Goal: Task Accomplishment & Management: Contribute content

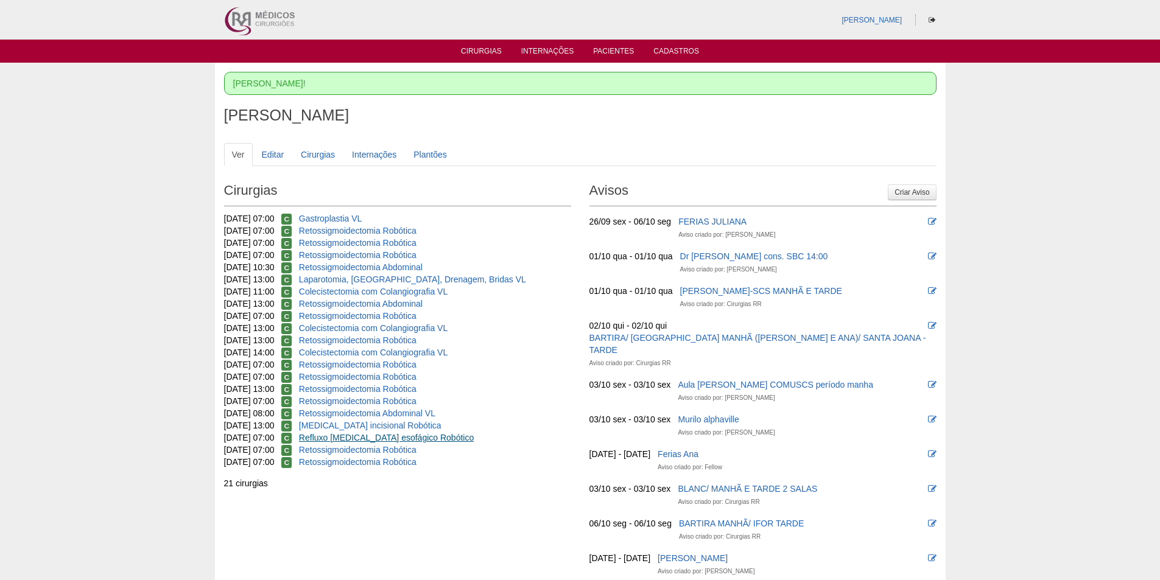
click at [399, 438] on link "Refluxo gastro esofágico Robótico" at bounding box center [386, 438] width 175 height 10
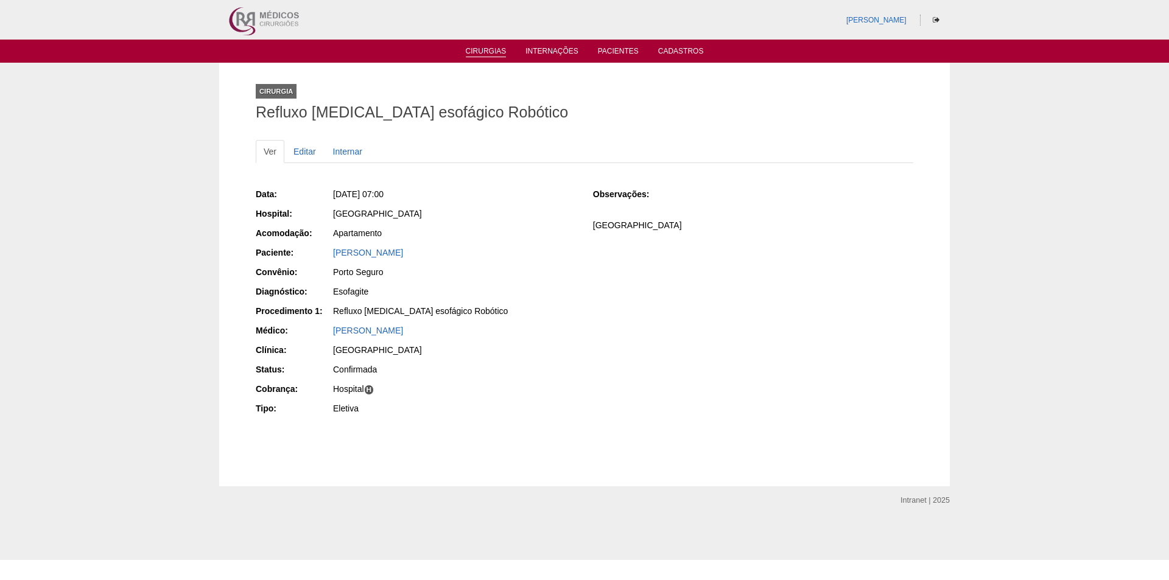
click at [477, 52] on link "Cirurgias" at bounding box center [486, 52] width 41 height 10
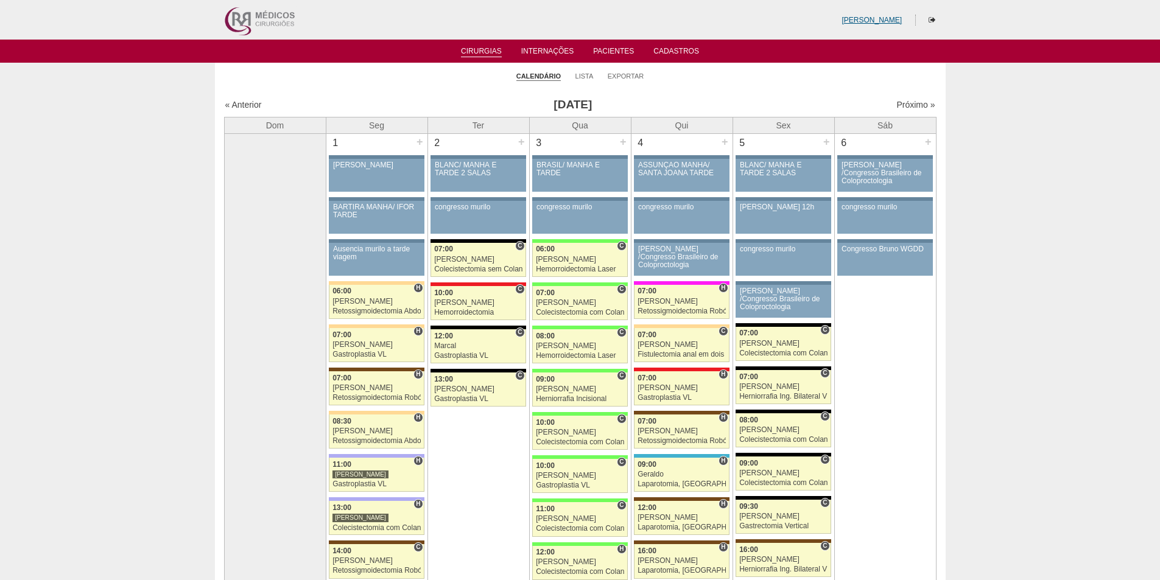
click at [884, 21] on link "[PERSON_NAME]" at bounding box center [871, 20] width 60 height 9
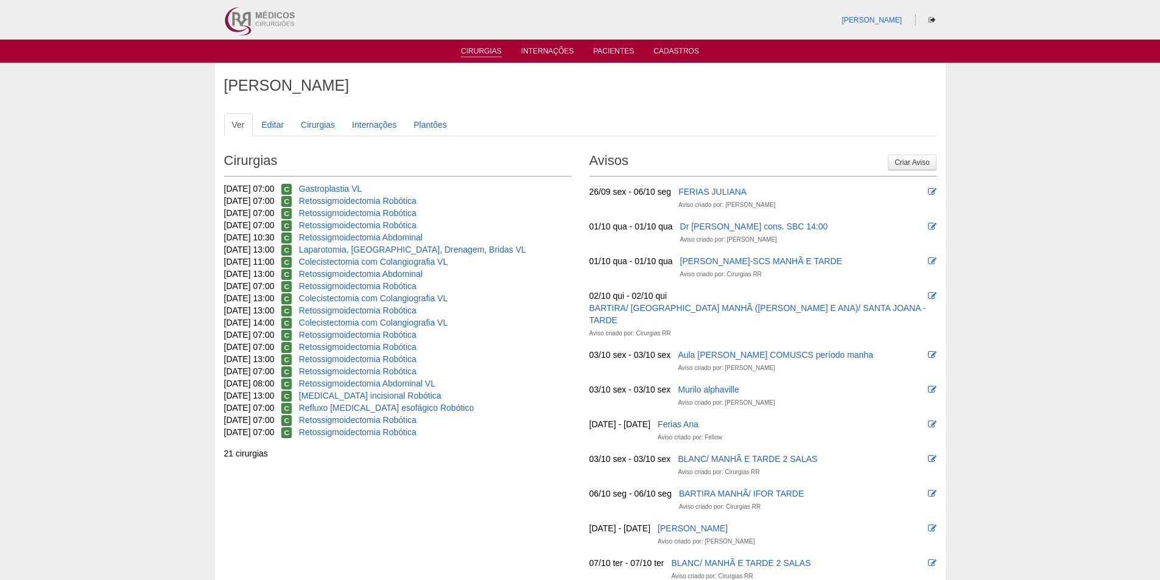
click at [478, 54] on link "Cirurgias" at bounding box center [481, 52] width 41 height 10
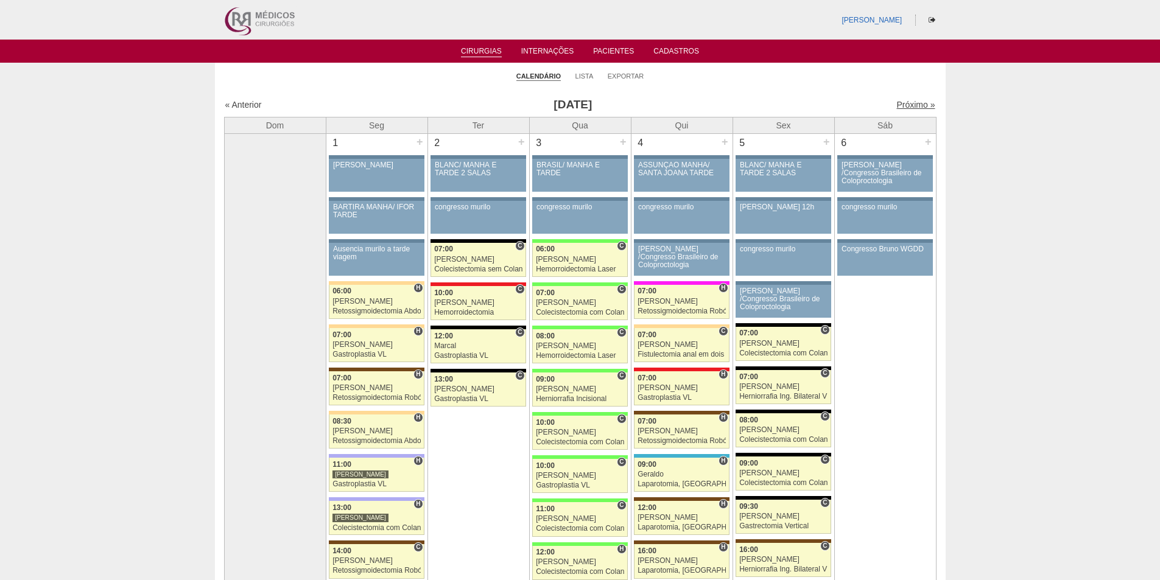
click at [910, 103] on link "Próximo »" at bounding box center [915, 105] width 38 height 10
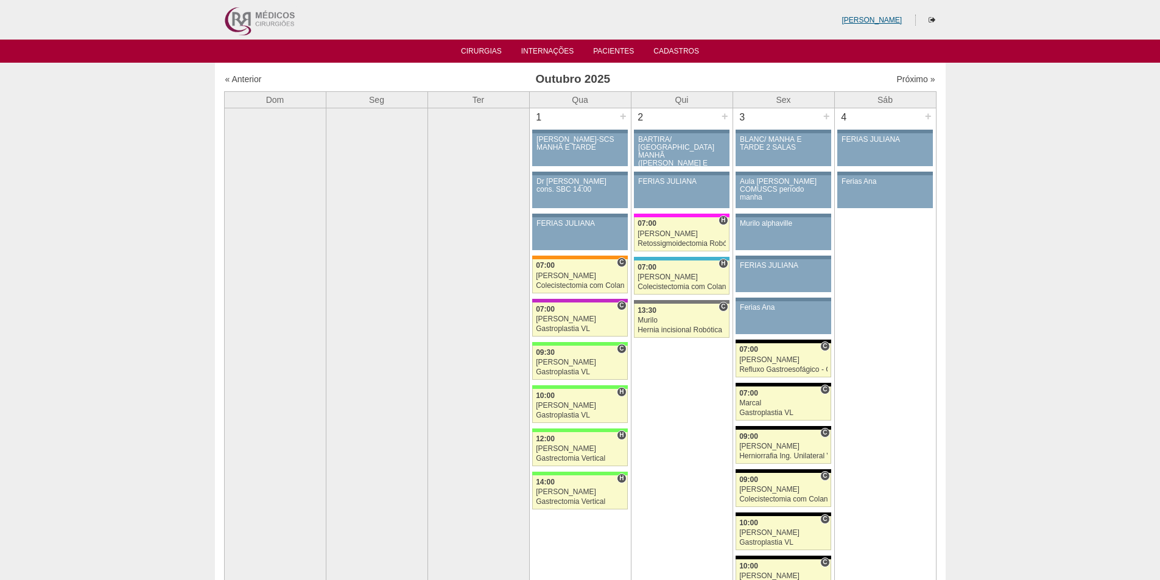
click at [888, 22] on link "[PERSON_NAME]" at bounding box center [871, 20] width 60 height 9
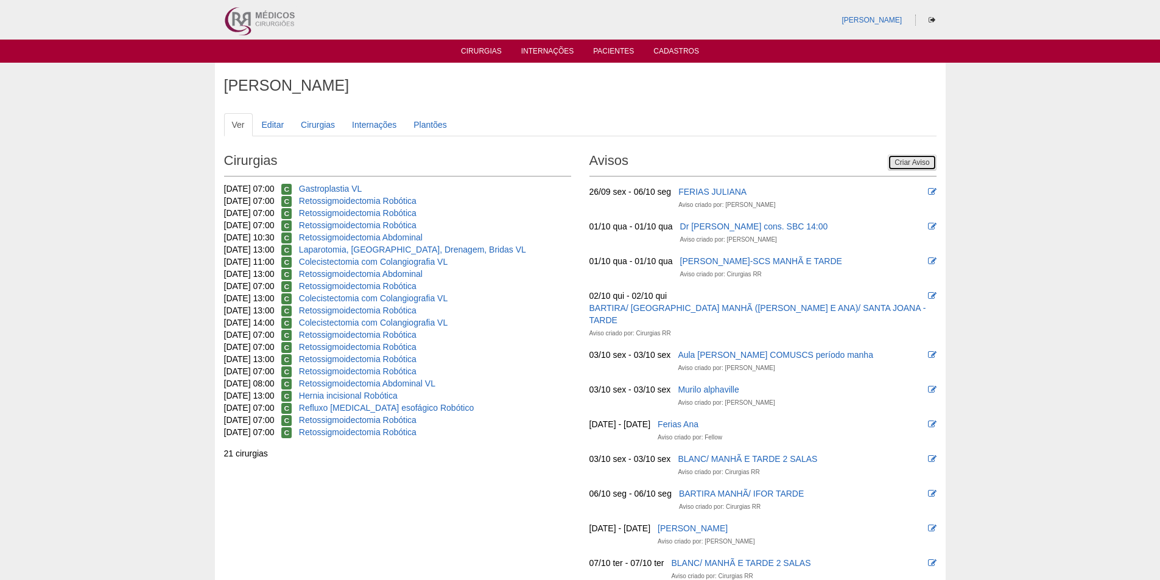
click at [924, 166] on link "Criar Aviso" at bounding box center [912, 163] width 48 height 16
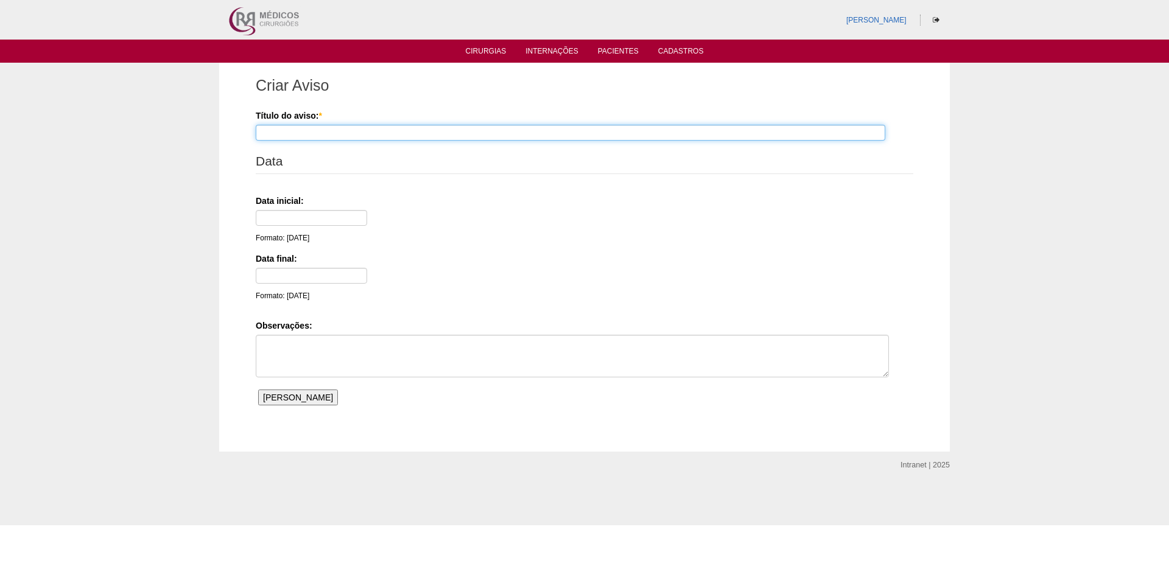
click at [381, 128] on input "Título do aviso: *" at bounding box center [570, 133] width 629 height 16
type input "c"
type input "CURSO MEDTRONIC BRUNO"
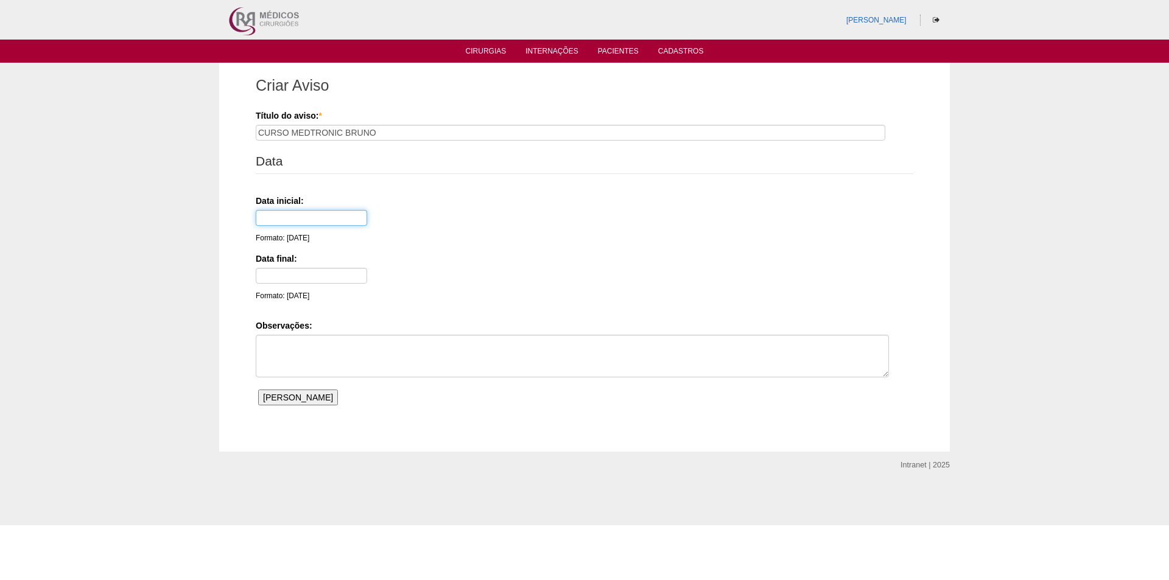
click at [342, 215] on input "text" at bounding box center [311, 218] width 111 height 16
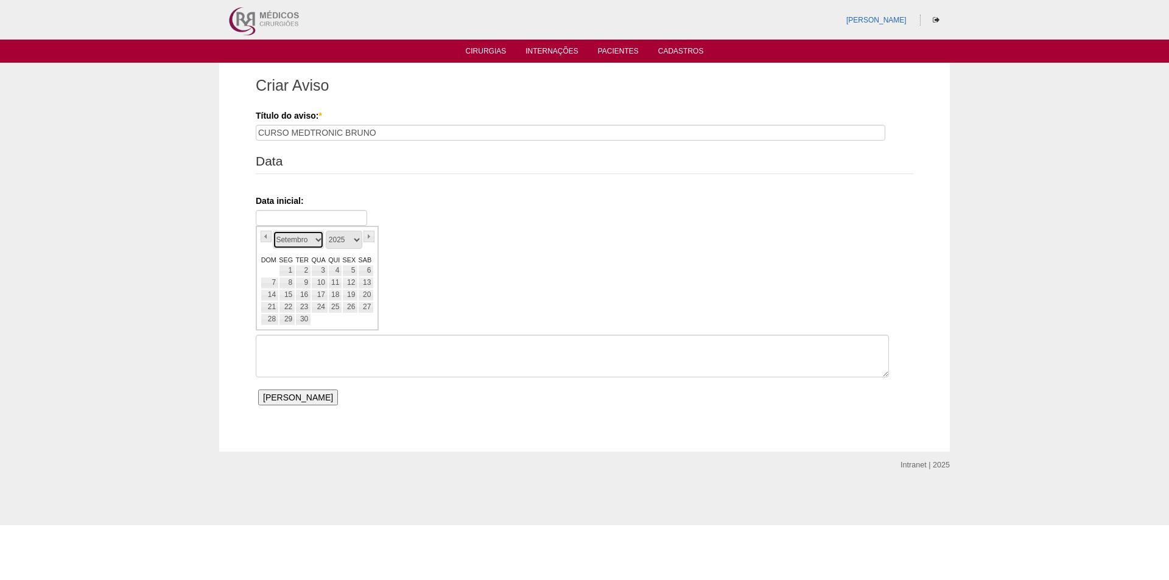
click at [286, 243] on select "Janeiro Fevereiro Março Abril Maio Junho Julho Agosto Setembro Outubro Novembro…" at bounding box center [298, 240] width 51 height 18
click at [301, 297] on link "14" at bounding box center [303, 295] width 16 height 12
type input "[DATE]"
click at [304, 273] on input "text" at bounding box center [311, 276] width 111 height 16
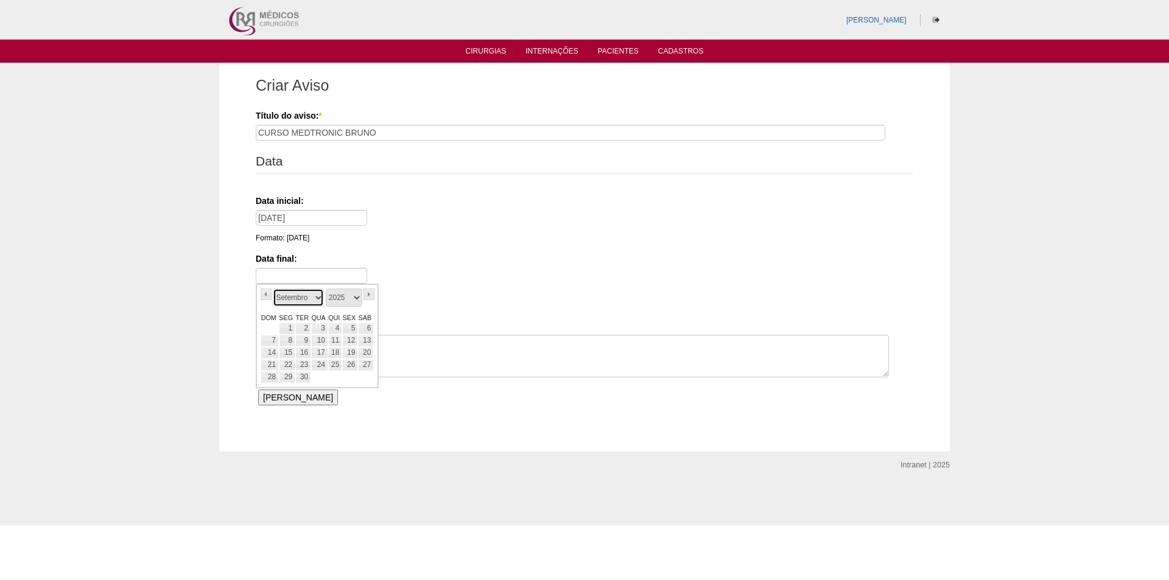
click at [279, 299] on select "Janeiro Fevereiro Março Abril Maio Junho Julho Agosto Setembro Outubro Novembro…" at bounding box center [298, 298] width 51 height 18
click at [304, 355] on link "14" at bounding box center [303, 353] width 16 height 12
type input "[DATE]"
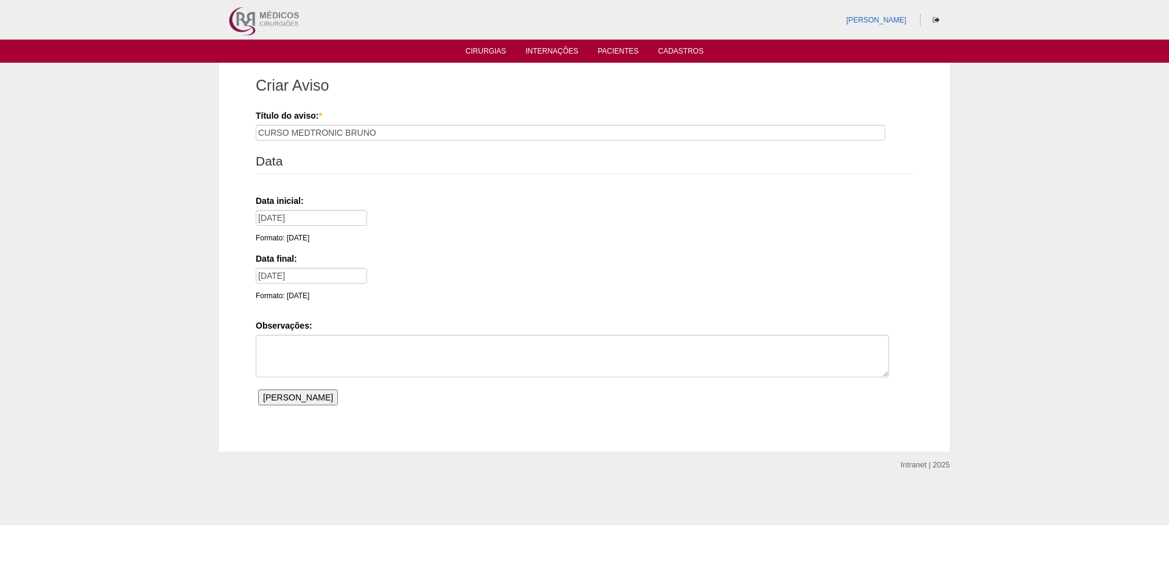
click at [290, 402] on input "[PERSON_NAME]" at bounding box center [298, 398] width 80 height 16
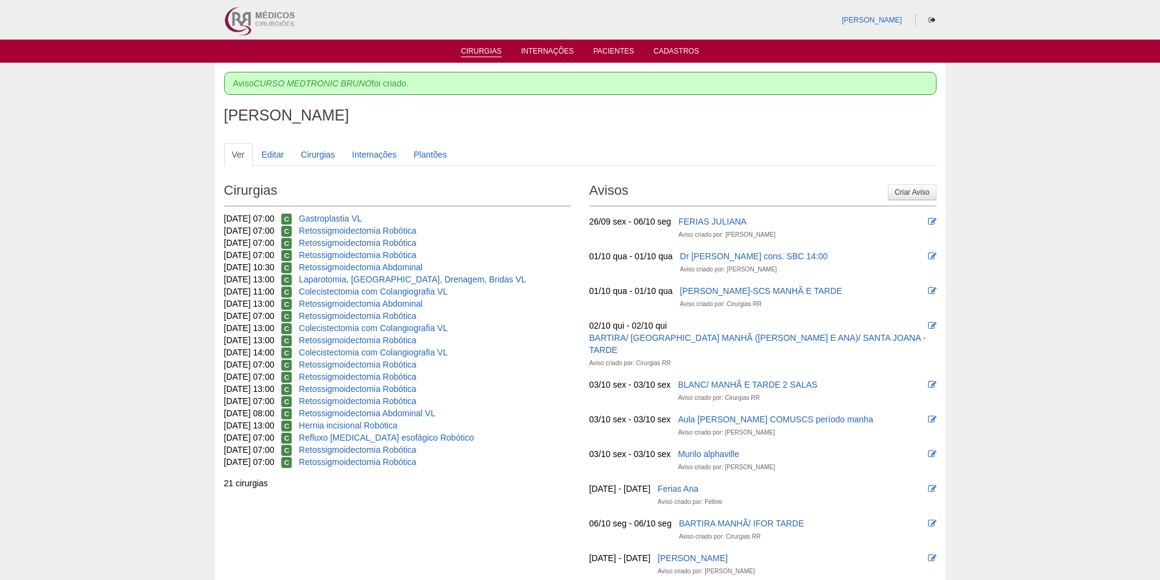
click at [481, 52] on link "Cirurgias" at bounding box center [481, 52] width 41 height 10
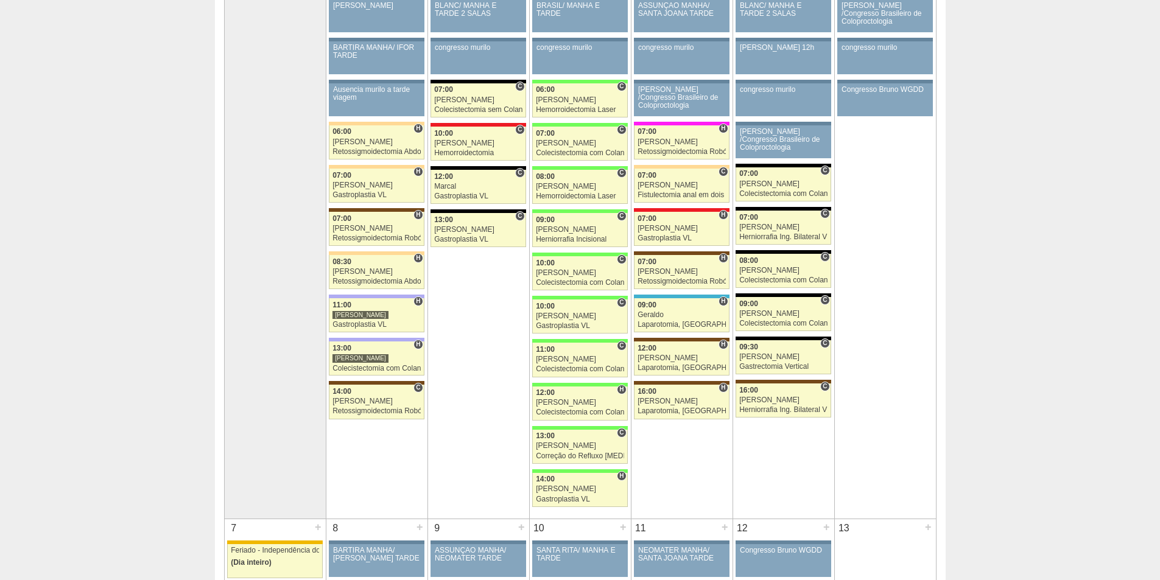
scroll to position [61, 0]
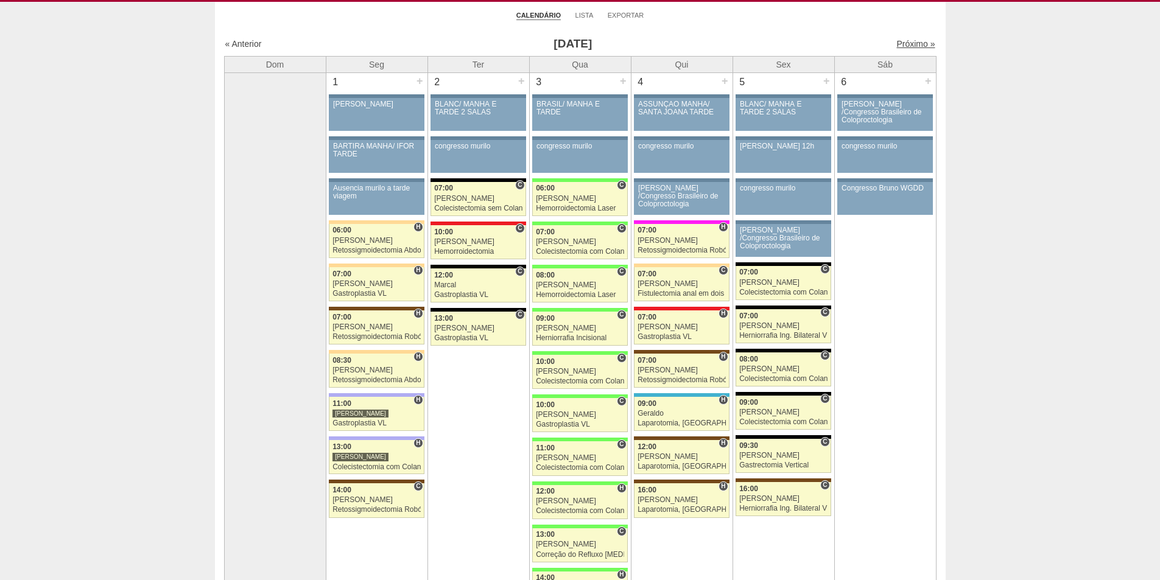
click at [903, 42] on link "Próximo »" at bounding box center [915, 44] width 38 height 10
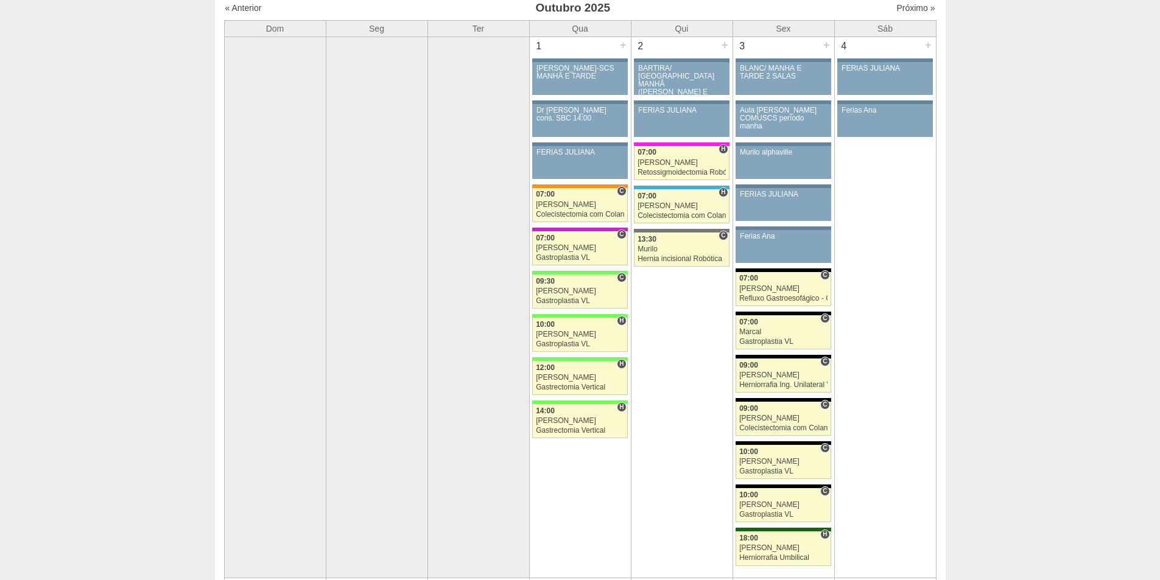
scroll to position [61, 0]
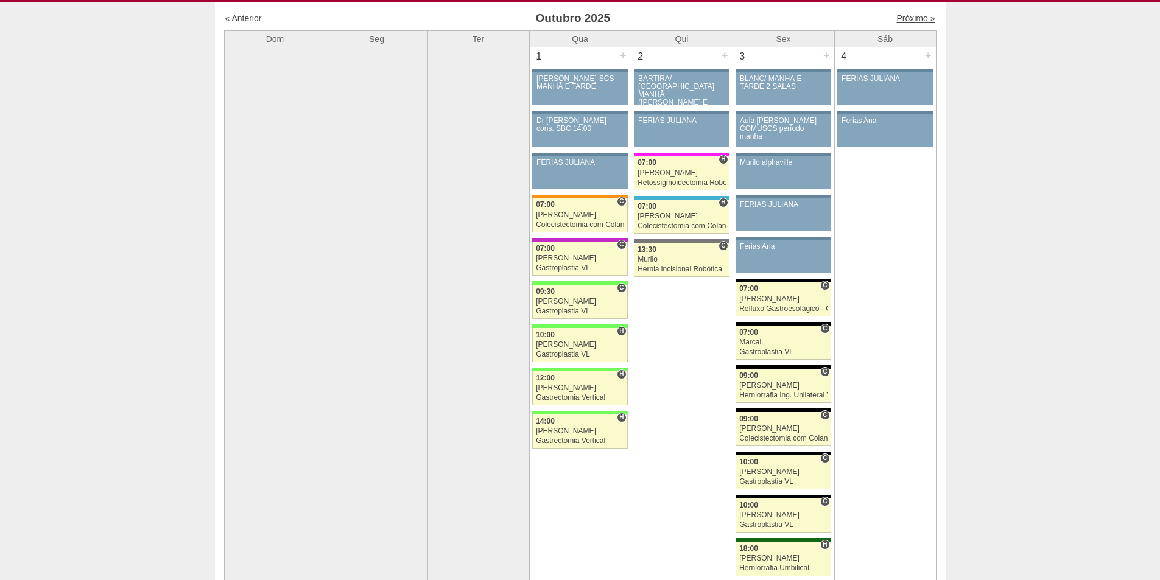
click at [910, 17] on link "Próximo »" at bounding box center [915, 18] width 38 height 10
